Goal: Information Seeking & Learning: Learn about a topic

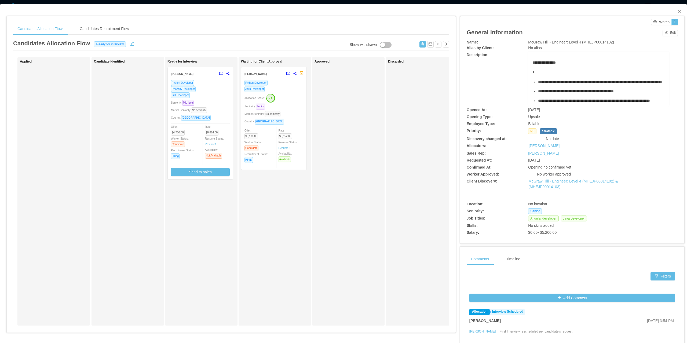
click at [293, 117] on div "Python Developer Java Developer Allocation Score: 73 Seniority: Senior Market S…" at bounding box center [273, 123] width 59 height 87
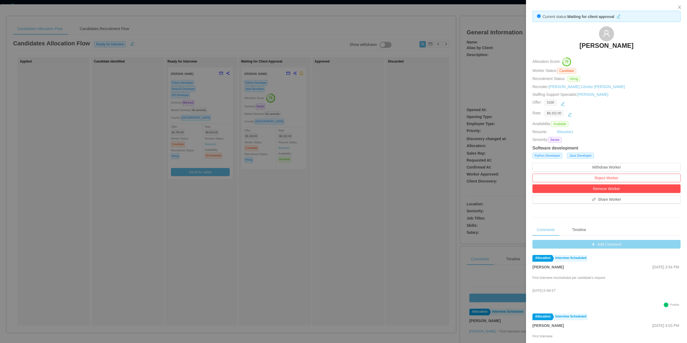
click at [623, 244] on button "Add Comment" at bounding box center [606, 244] width 148 height 9
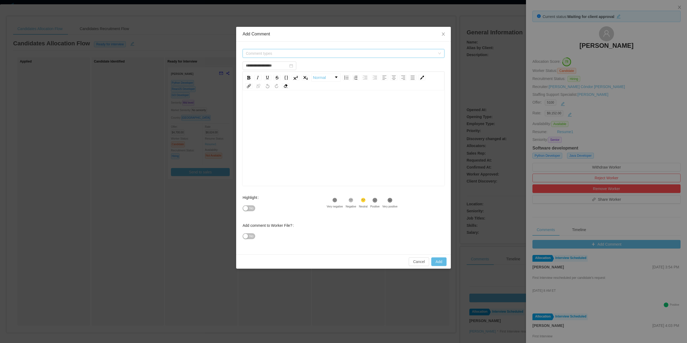
click at [367, 53] on span "Comment types" at bounding box center [340, 53] width 189 height 5
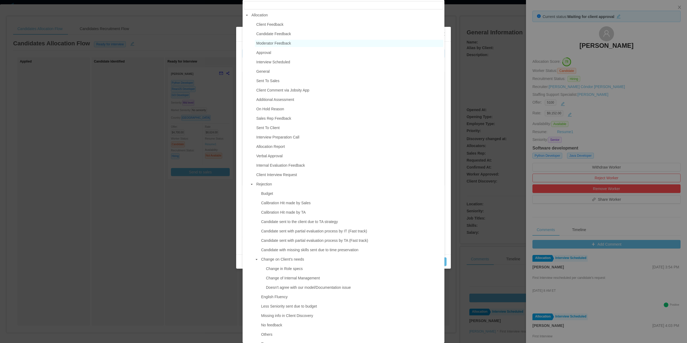
click at [281, 40] on span "Moderator Feedback" at bounding box center [349, 43] width 188 height 7
type input "**********"
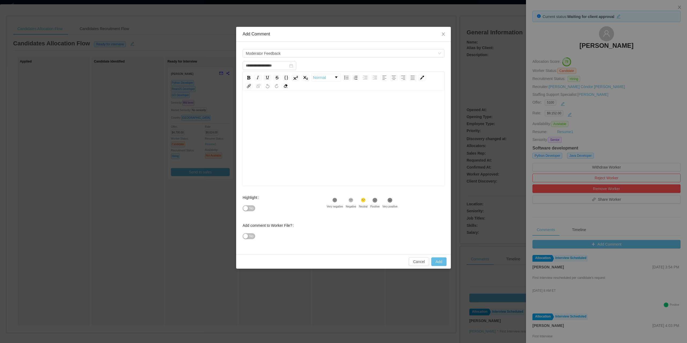
click at [298, 128] on div "rdw-editor" at bounding box center [343, 146] width 193 height 94
click at [440, 263] on button "Add" at bounding box center [438, 261] width 15 height 9
type input "**********"
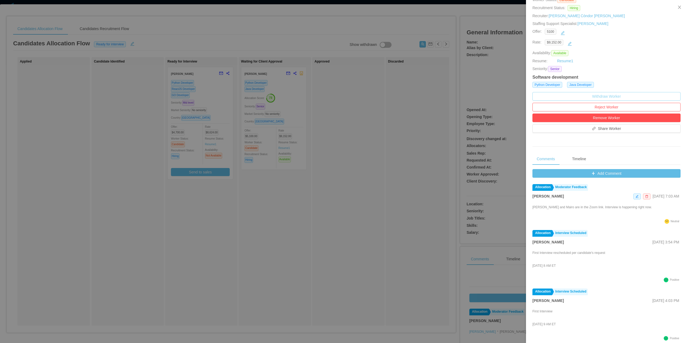
scroll to position [71, 0]
click at [635, 197] on icon "icon: edit" at bounding box center [636, 195] width 3 height 3
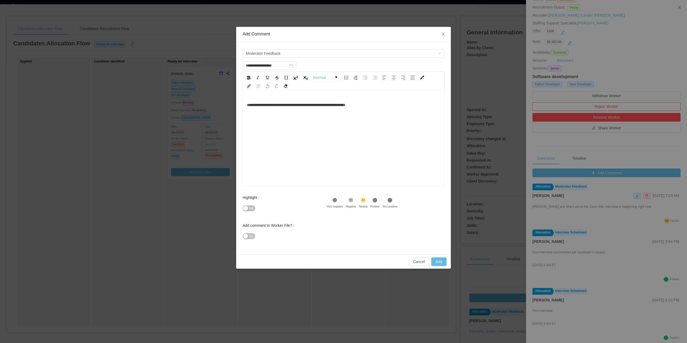
click at [276, 105] on span "**********" at bounding box center [296, 105] width 98 height 4
click at [444, 261] on button "Add" at bounding box center [438, 261] width 15 height 9
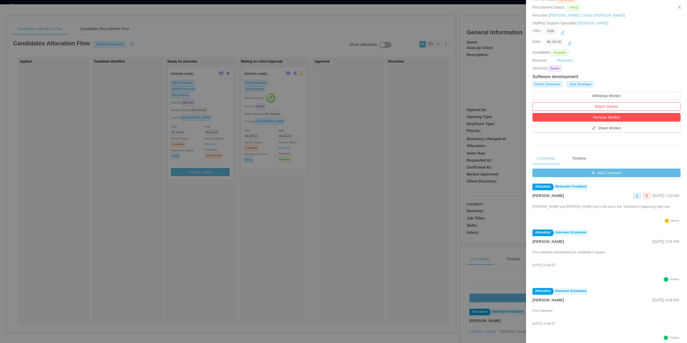
scroll to position [0, 0]
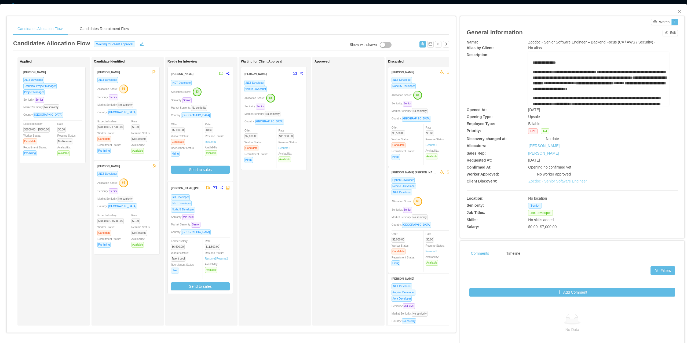
click at [545, 182] on link "Zocdoc - Senior Software Engineer" at bounding box center [557, 181] width 58 height 4
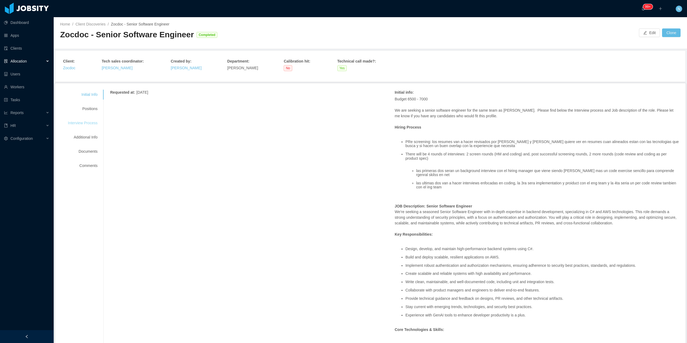
click at [82, 123] on div "Interview Process" at bounding box center [82, 123] width 42 height 10
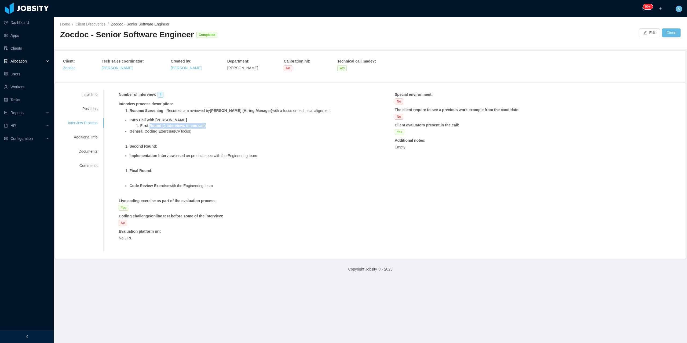
drag, startPoint x: 200, startPoint y: 126, endPoint x: 222, endPoint y: 127, distance: 21.7
click at [222, 127] on li "First Round (2 interviews in one call)" at bounding box center [244, 126] width 208 height 6
drag, startPoint x: 158, startPoint y: 130, endPoint x: 208, endPoint y: 134, distance: 50.3
click at [208, 134] on li "General Coding Exercise (C# focus)" at bounding box center [238, 133] width 219 height 11
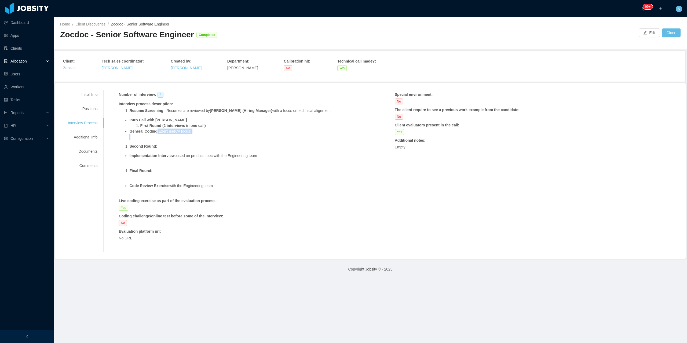
click at [208, 134] on li "General Coding Exercise (C# focus)" at bounding box center [238, 133] width 219 height 11
drag, startPoint x: 221, startPoint y: 185, endPoint x: 117, endPoint y: 96, distance: 136.9
click at [117, 96] on div "Number of interview : 4 Interview process description : Resume Screening – Resu…" at bounding box center [394, 171] width 569 height 163
copy div "Number of interview : 4 Interview process description : Resume Screening – Resu…"
